Goal: Task Accomplishment & Management: Manage account settings

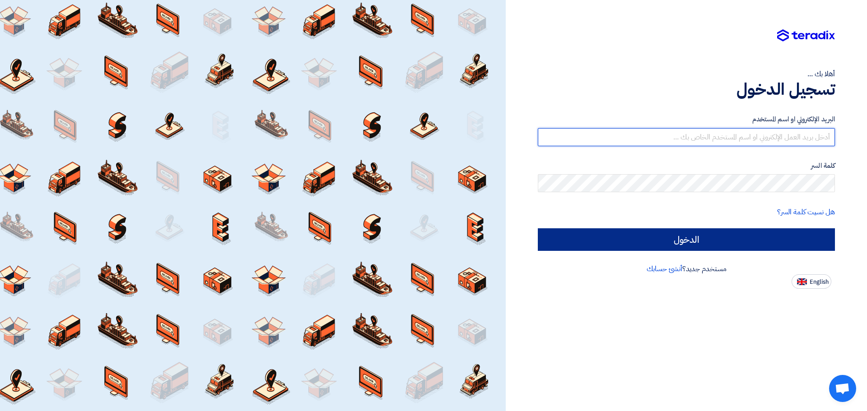
type input "[EMAIL_ADDRESS][PERSON_NAME][DOMAIN_NAME]"
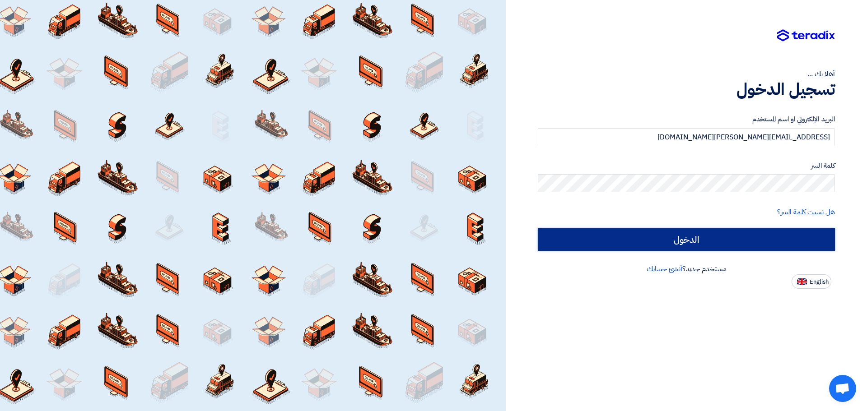
click at [679, 239] on input "الدخول" at bounding box center [686, 239] width 297 height 23
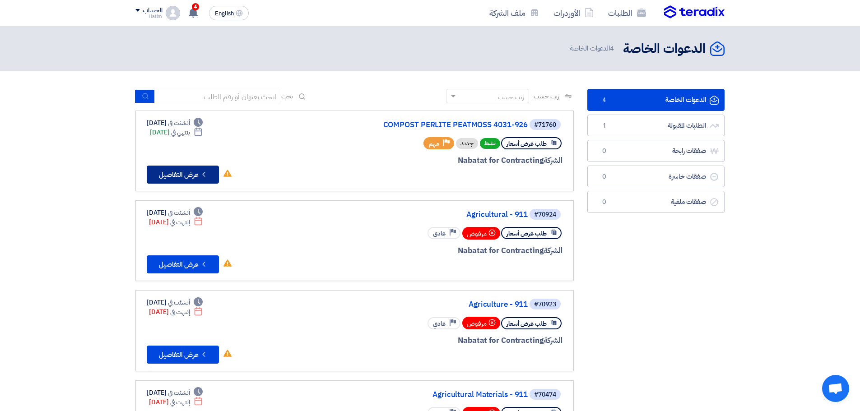
click at [169, 172] on button "Check details عرض التفاصيل" at bounding box center [183, 175] width 72 height 18
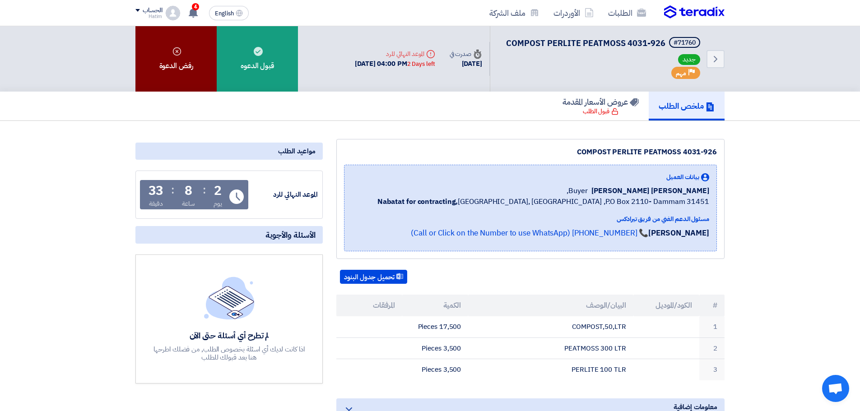
click at [173, 66] on div "رفض الدعوة" at bounding box center [175, 58] width 81 height 65
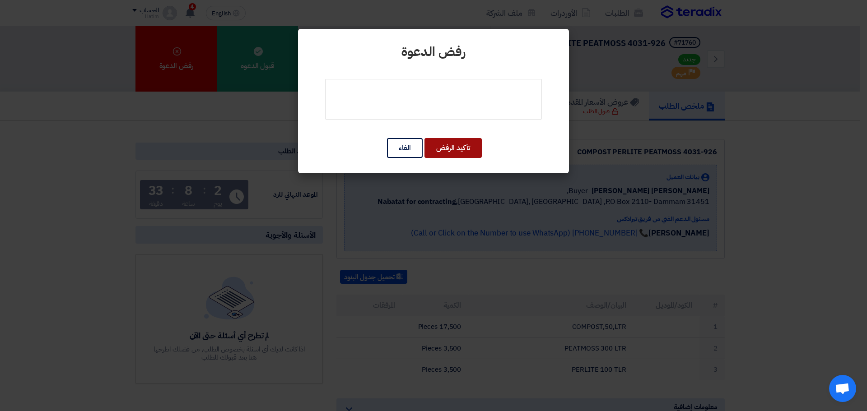
click at [441, 143] on button "تأكيد الرفض" at bounding box center [452, 148] width 57 height 20
